Goal: Navigation & Orientation: Find specific page/section

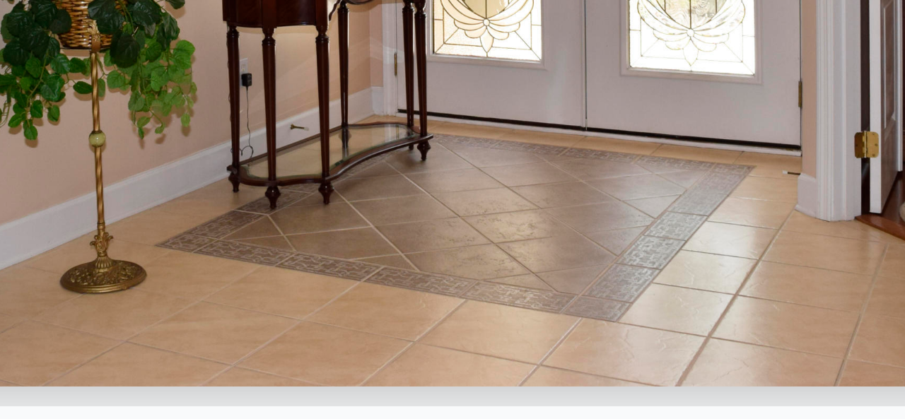
scroll to position [0, 1621]
